Goal: Task Accomplishment & Management: Use online tool/utility

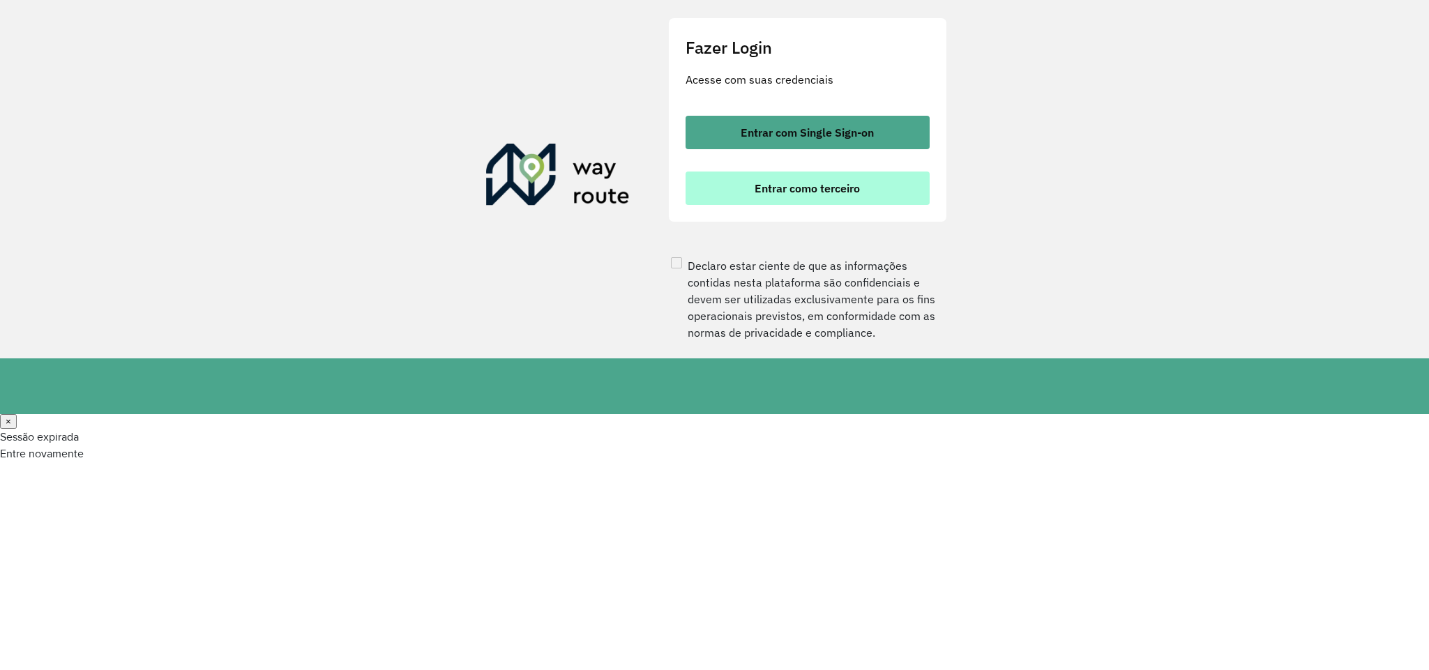
click at [779, 205] on button "Entrar como terceiro" at bounding box center [807, 188] width 244 height 33
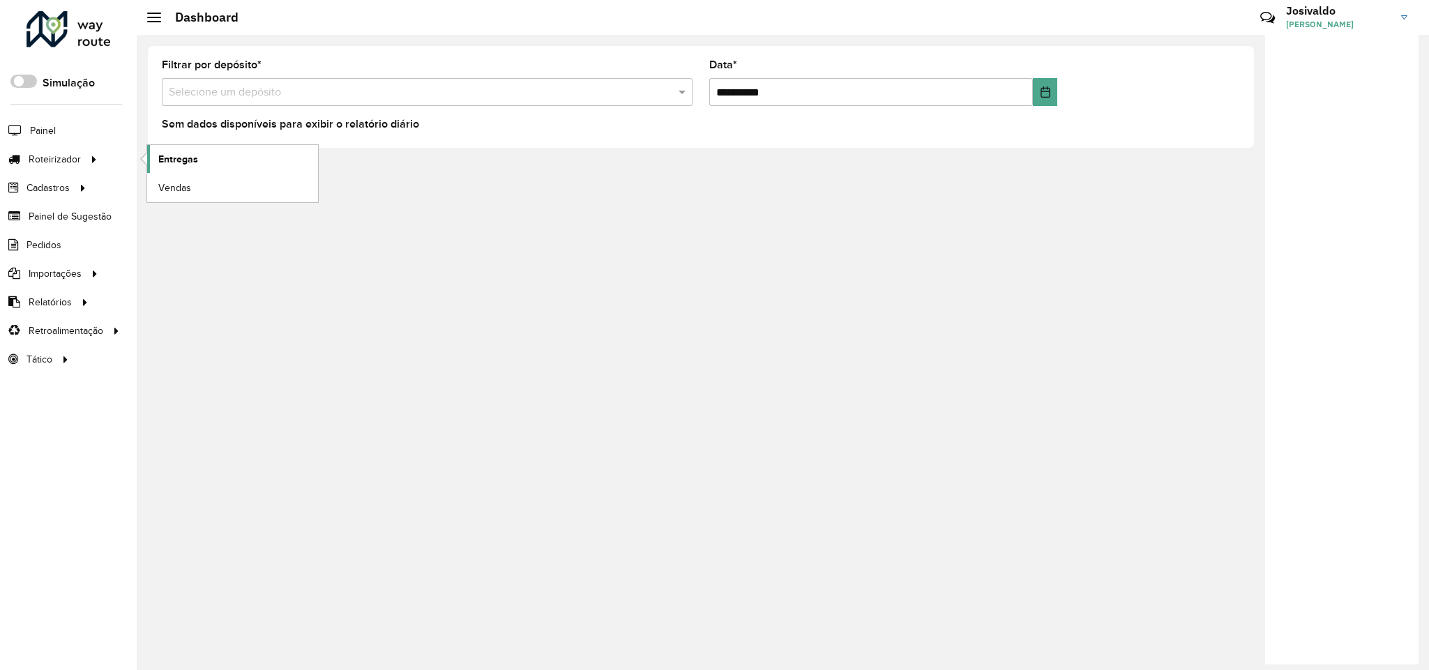
click at [210, 160] on link "Entregas" at bounding box center [232, 159] width 171 height 28
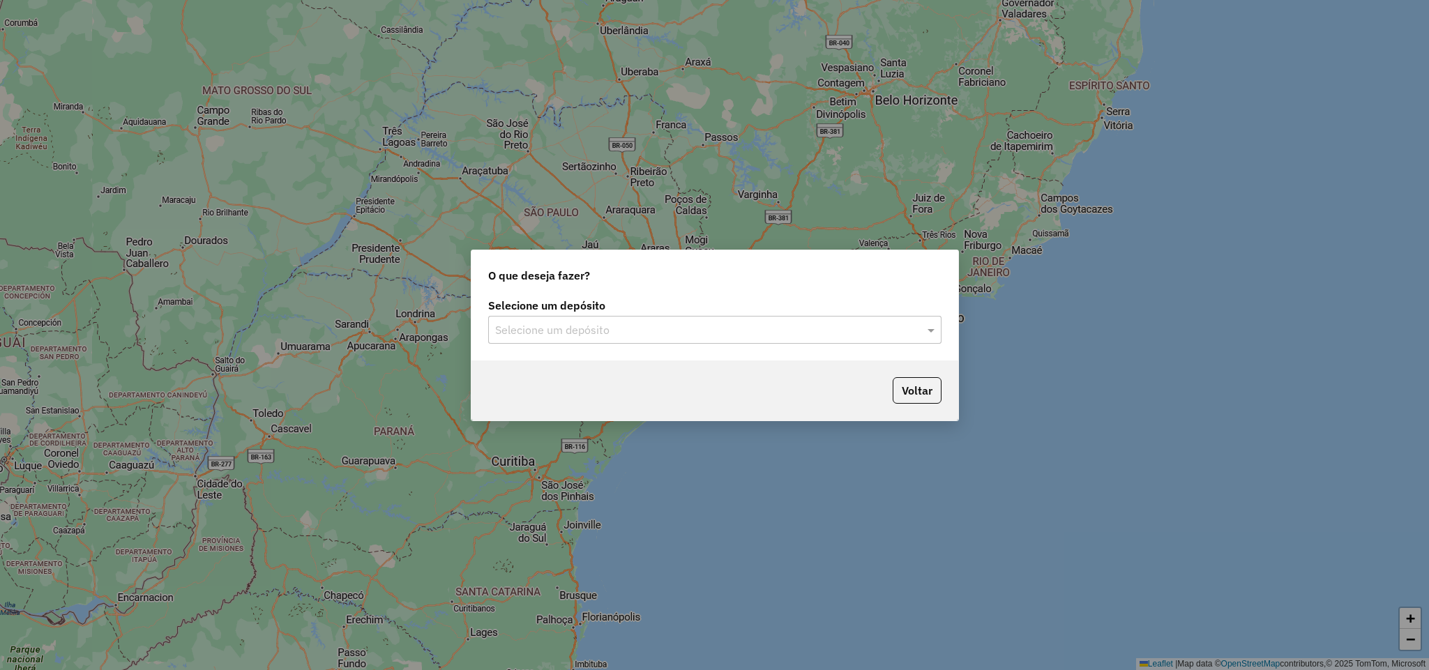
click at [538, 328] on input "text" at bounding box center [700, 330] width 411 height 17
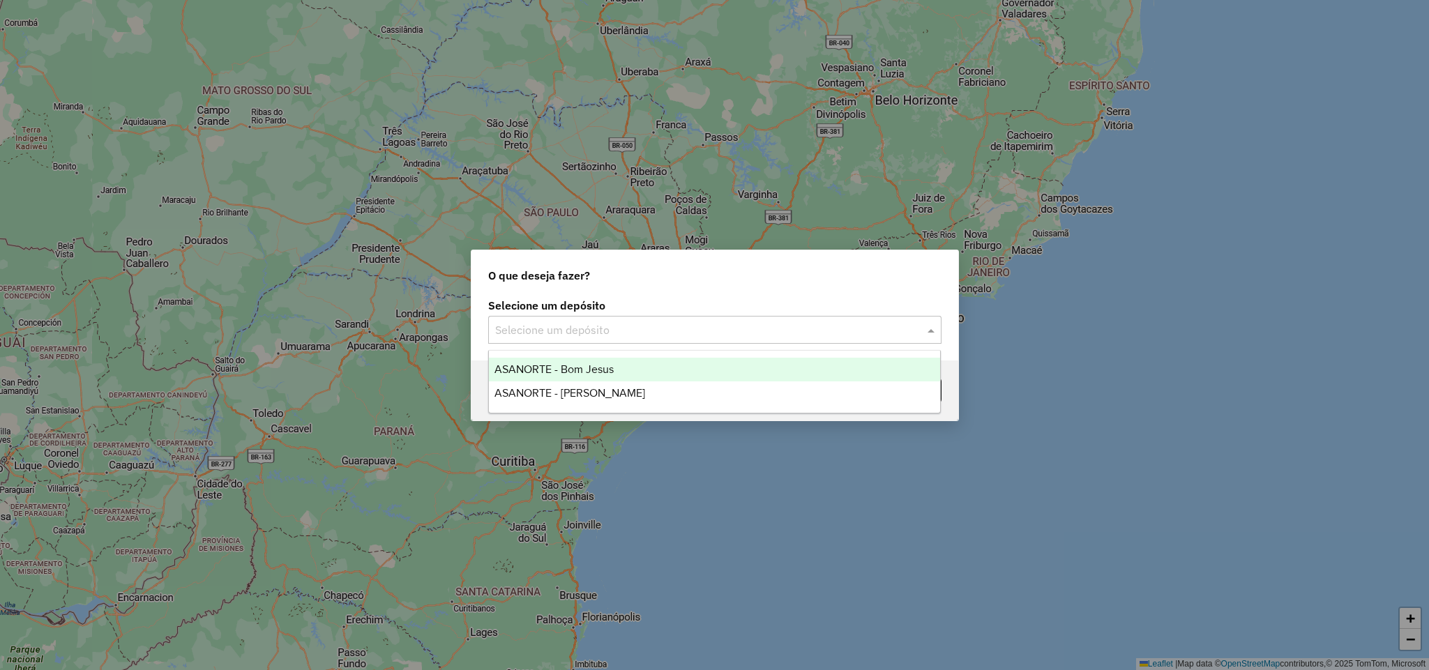
click at [613, 367] on span "ASANORTE - Bom Jesus" at bounding box center [553, 369] width 119 height 12
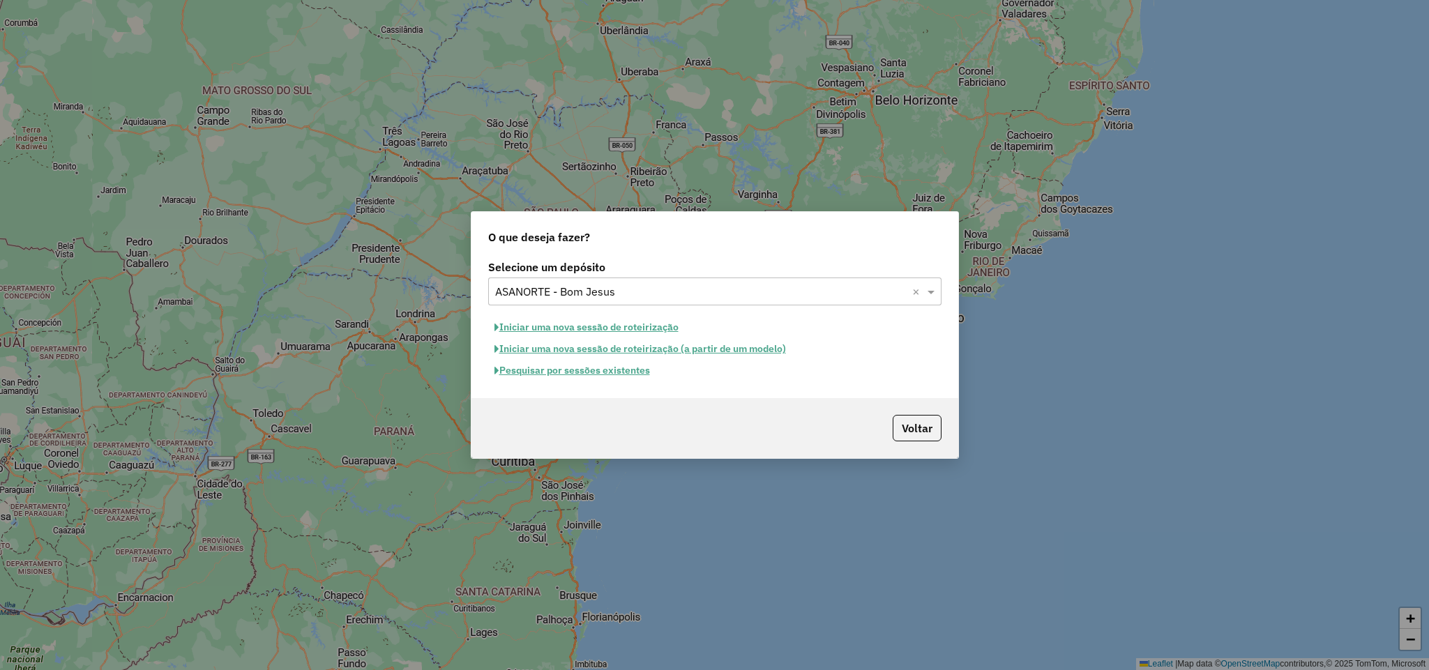
click at [584, 373] on button "Pesquisar por sessões existentes" at bounding box center [572, 371] width 168 height 22
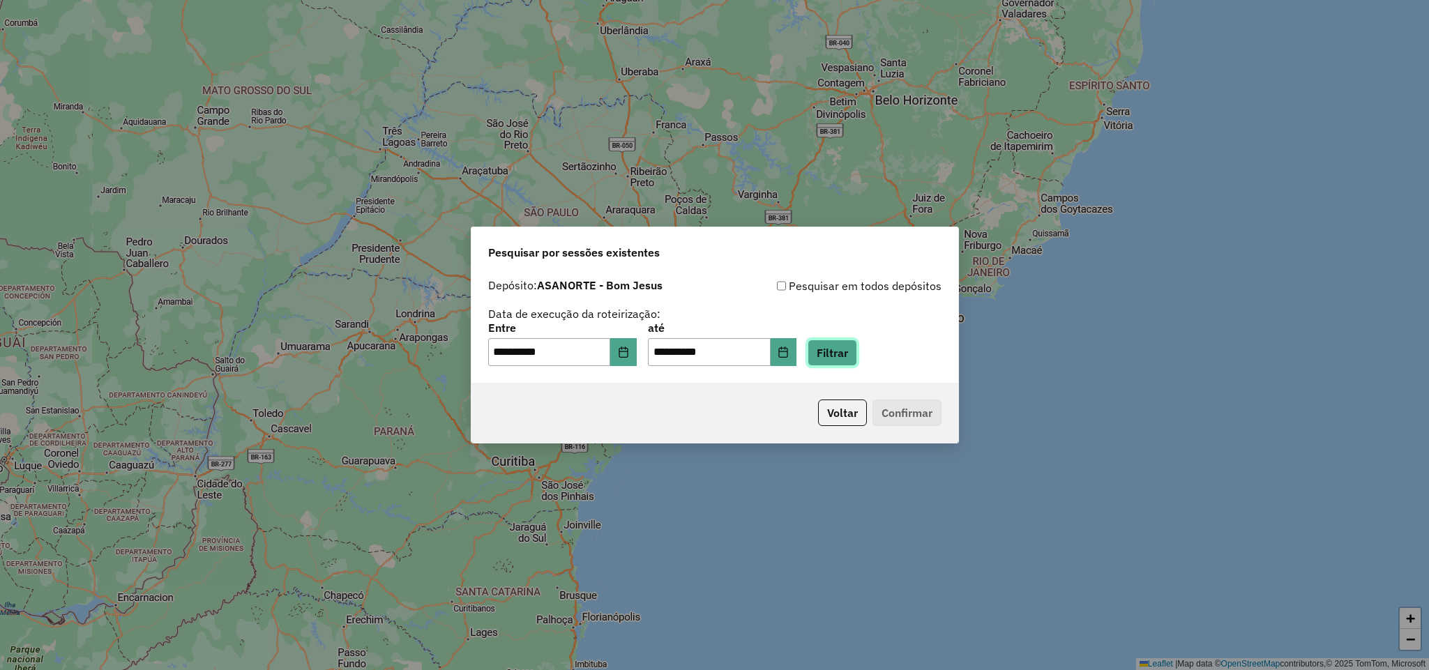
click at [845, 356] on button "Filtrar" at bounding box center [832, 353] width 50 height 26
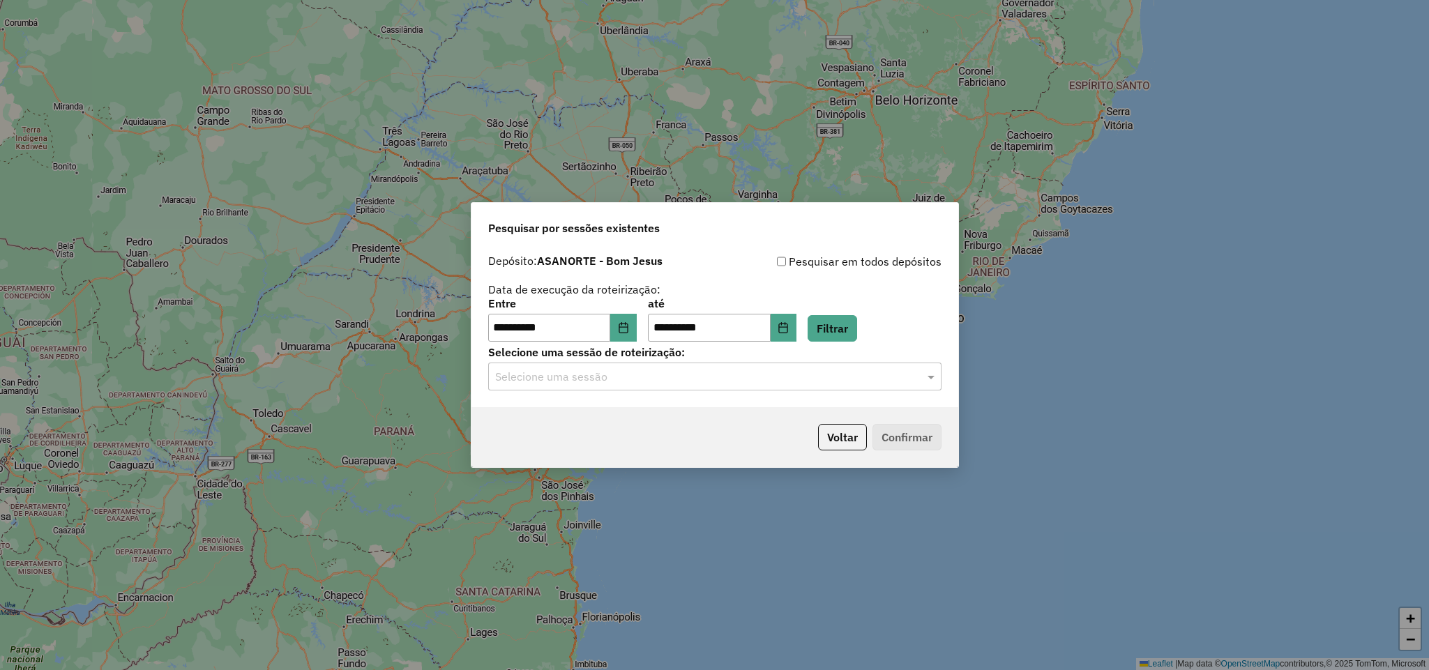
click at [919, 375] on div at bounding box center [714, 376] width 453 height 18
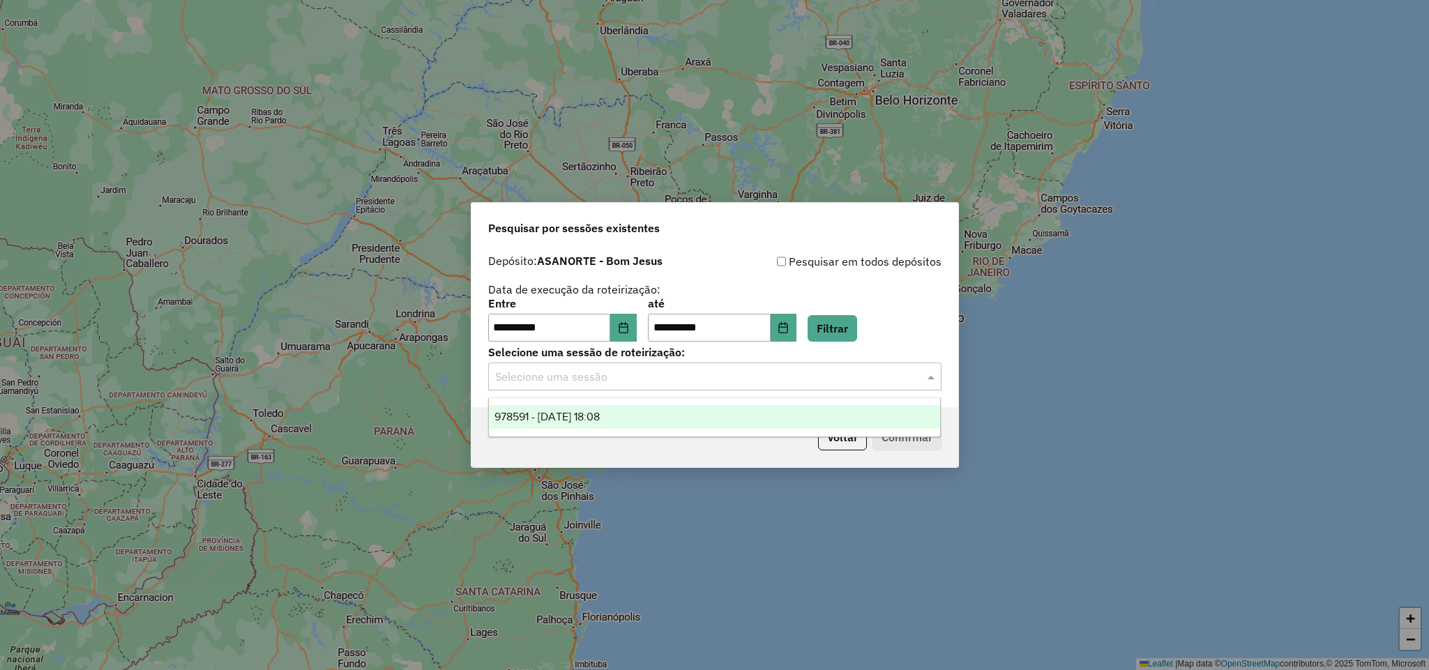
click at [781, 418] on div "978591 - 13/08/2025 18:08" at bounding box center [714, 417] width 451 height 24
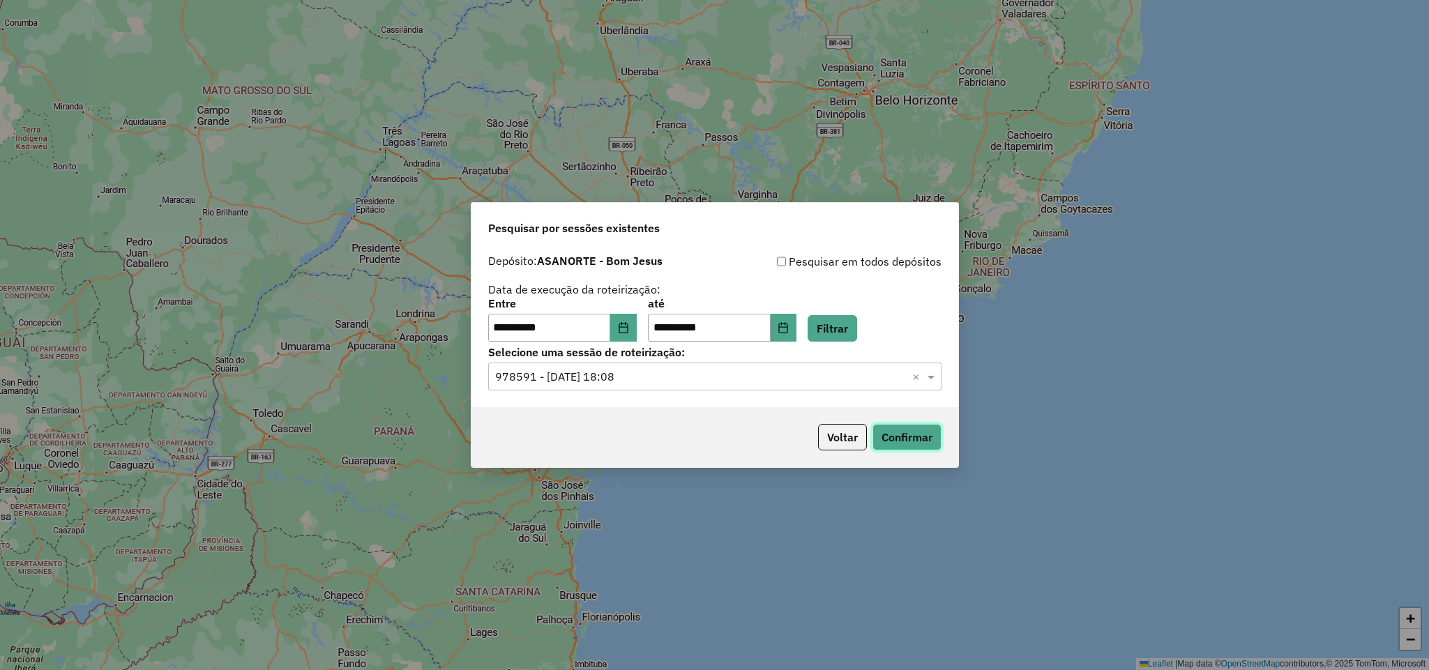
click at [913, 437] on button "Confirmar" at bounding box center [906, 437] width 69 height 26
